Goal: Navigation & Orientation: Find specific page/section

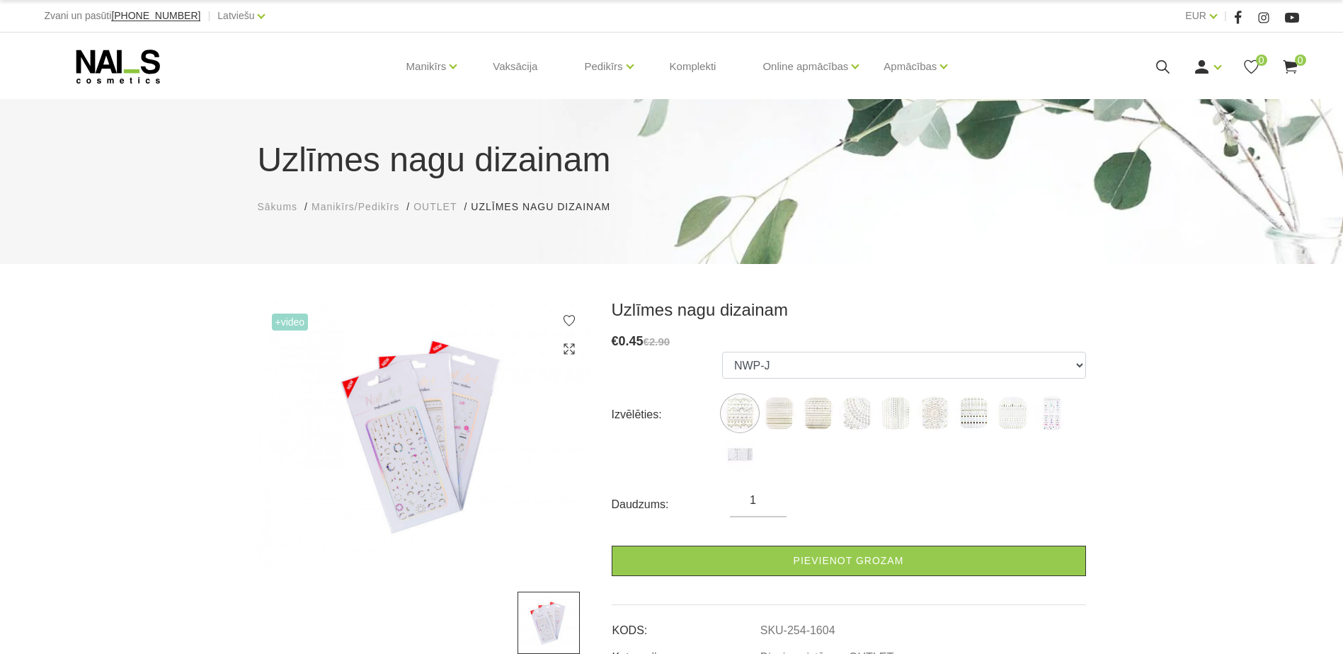
click at [424, 462] on img at bounding box center [424, 434] width 333 height 271
click at [533, 624] on img at bounding box center [548, 623] width 62 height 62
click at [776, 411] on img at bounding box center [778, 413] width 35 height 35
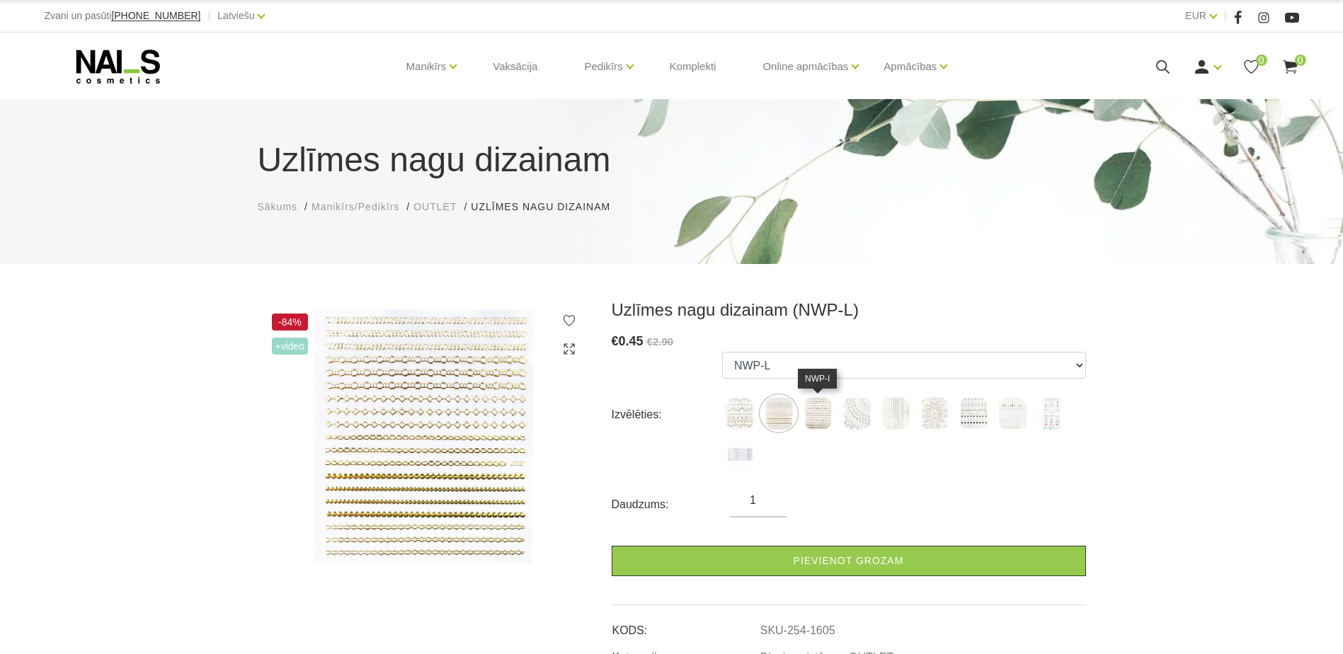
click at [830, 414] on img at bounding box center [817, 413] width 35 height 35
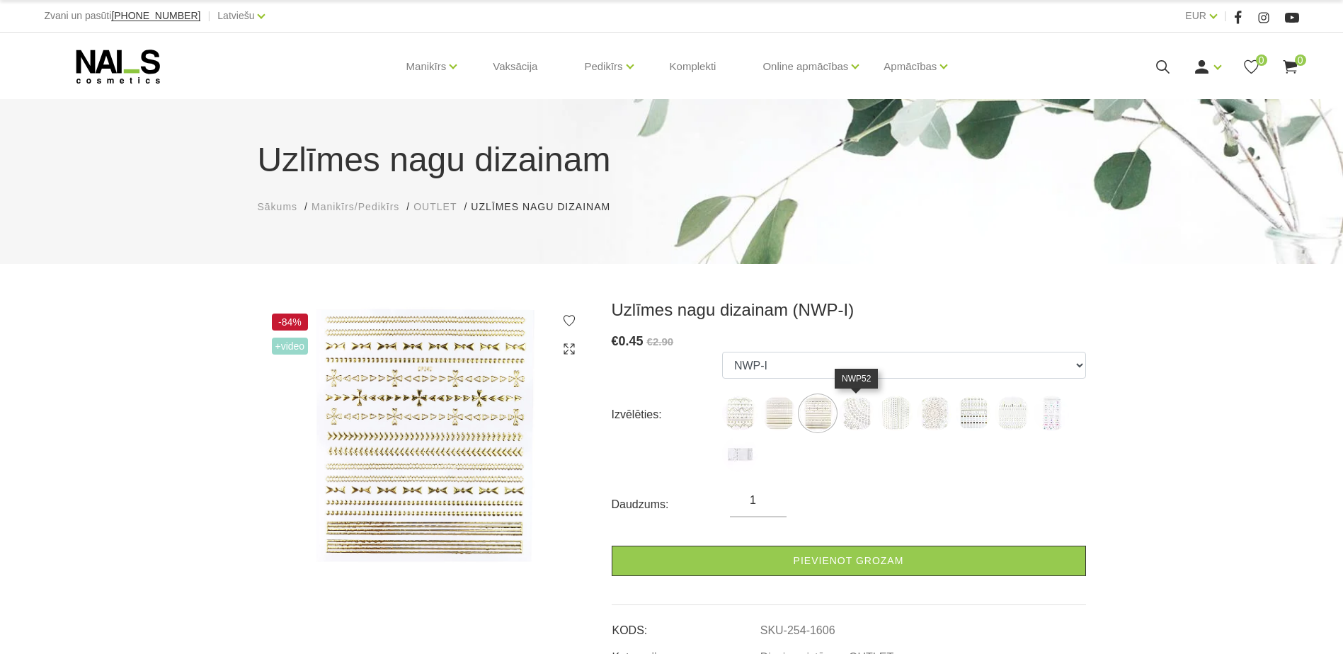
click at [864, 414] on img at bounding box center [856, 413] width 35 height 35
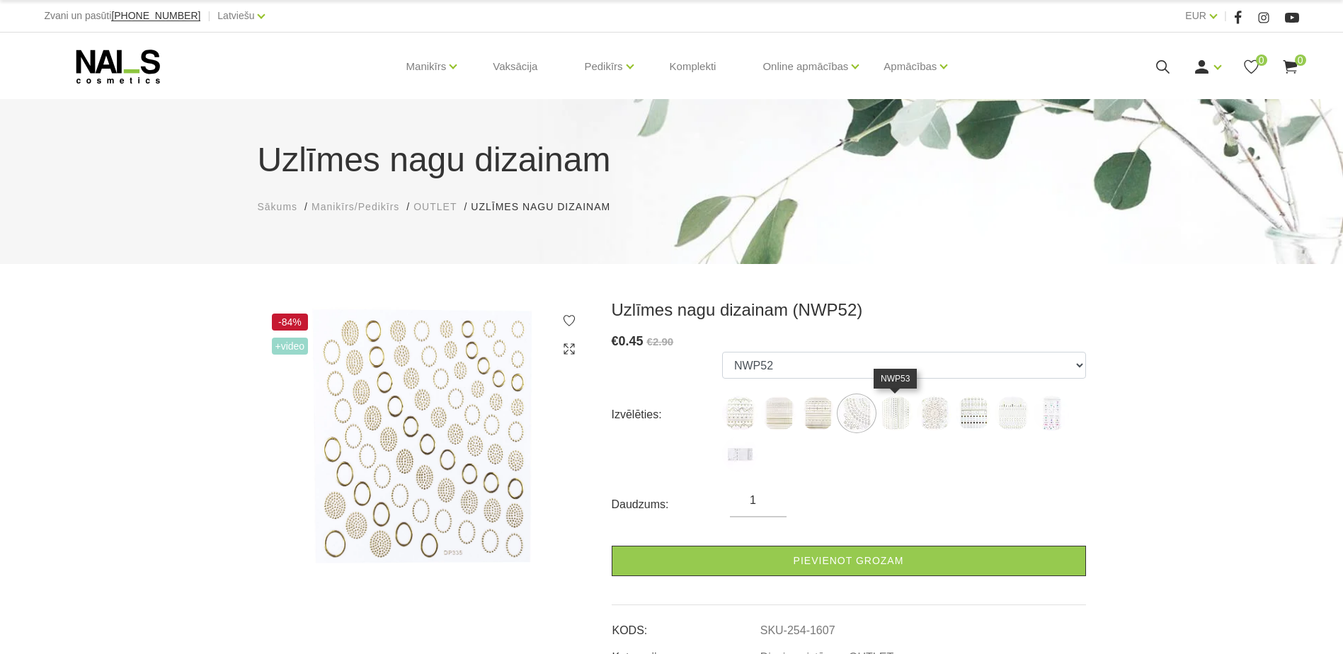
click at [910, 413] on img at bounding box center [895, 413] width 35 height 35
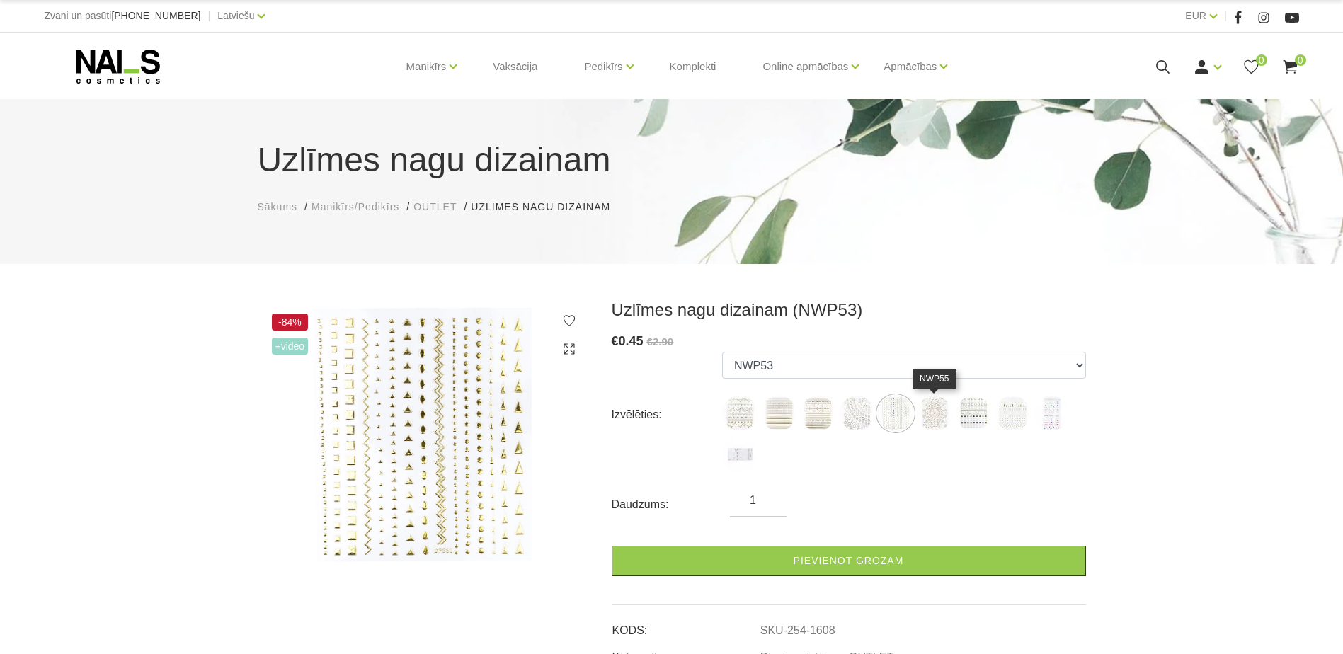
click at [928, 415] on img at bounding box center [934, 413] width 35 height 35
select select "1609"
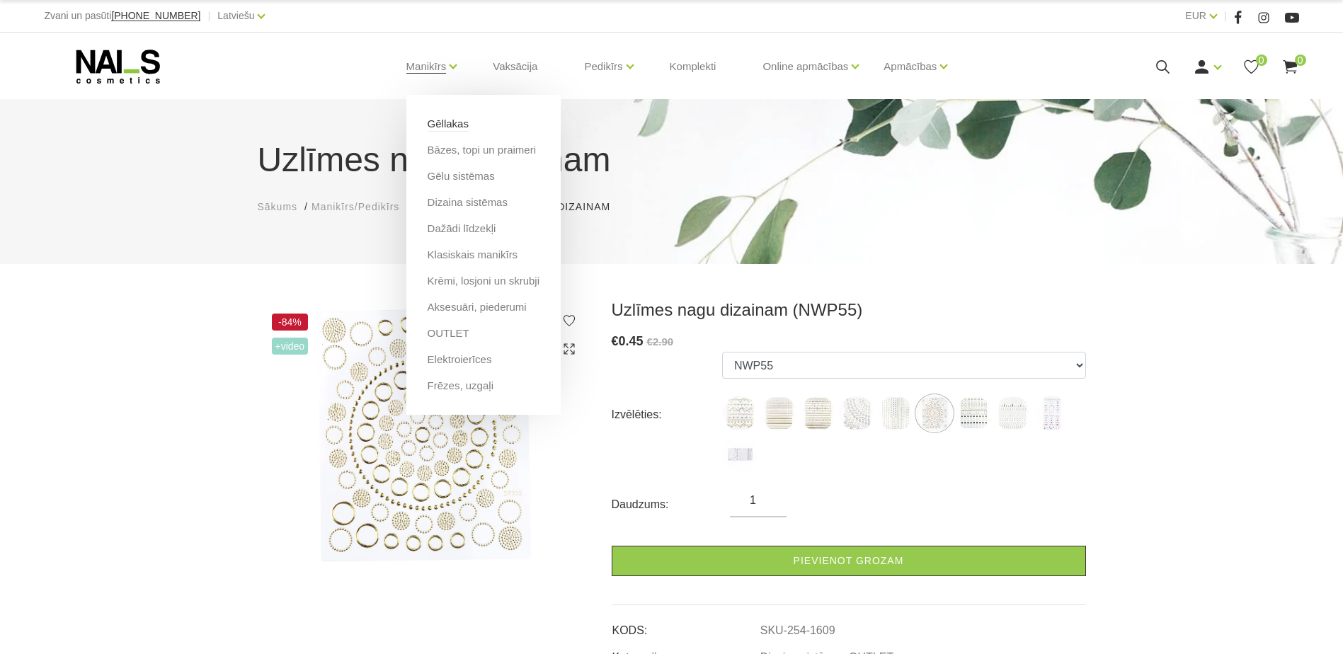
click at [458, 127] on link "Gēllakas" at bounding box center [448, 124] width 41 height 16
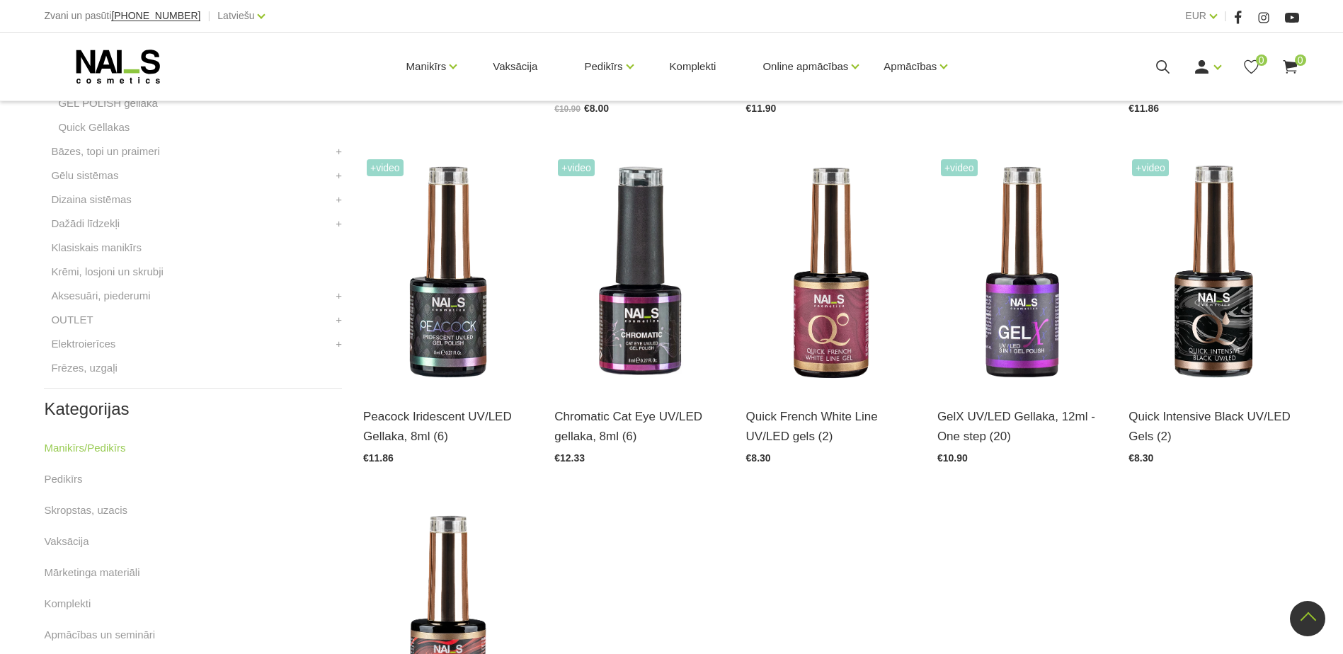
scroll to position [283, 0]
